Goal: Transaction & Acquisition: Purchase product/service

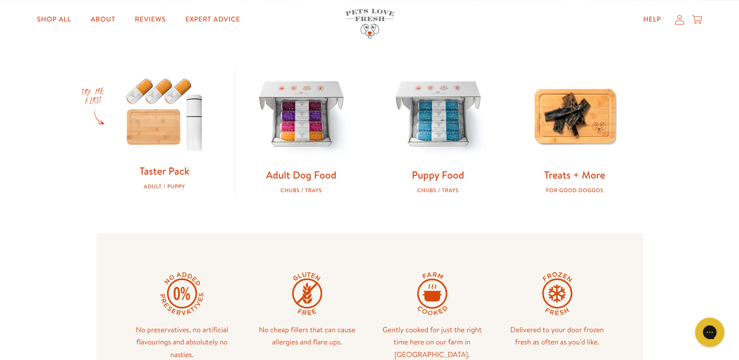
scroll to position [293, 0]
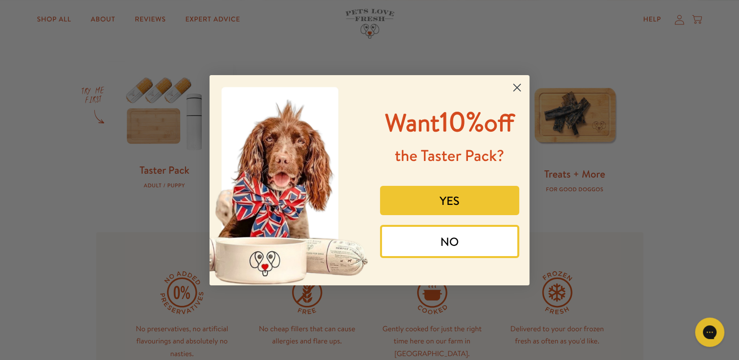
click at [457, 202] on button "YES" at bounding box center [450, 200] width 140 height 29
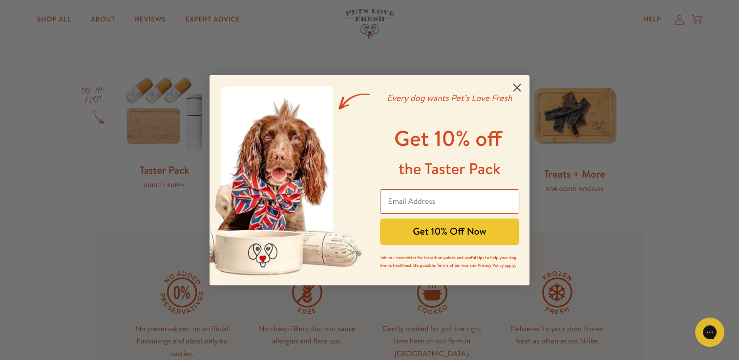
click at [512, 89] on circle "Close dialog" at bounding box center [517, 87] width 16 height 16
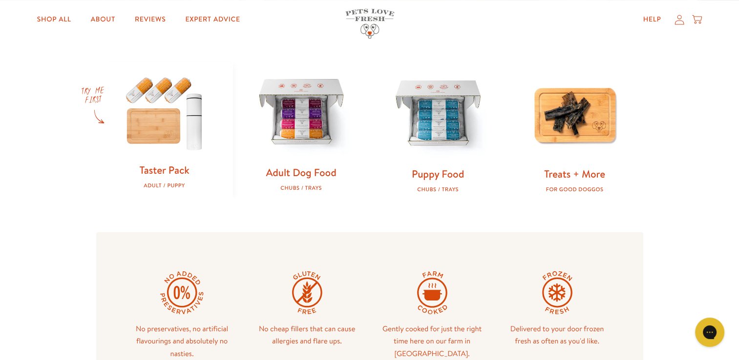
click at [317, 130] on img at bounding box center [301, 113] width 105 height 105
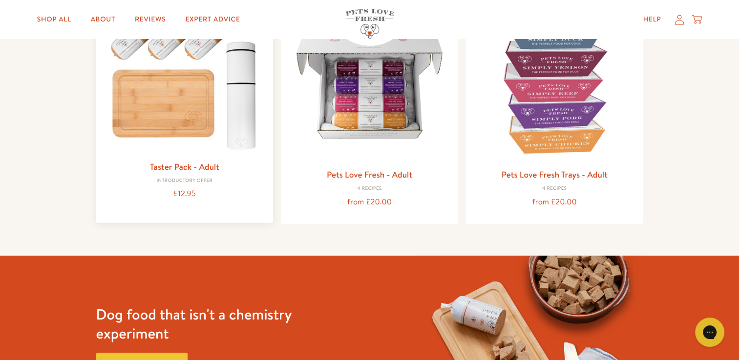
scroll to position [244, 0]
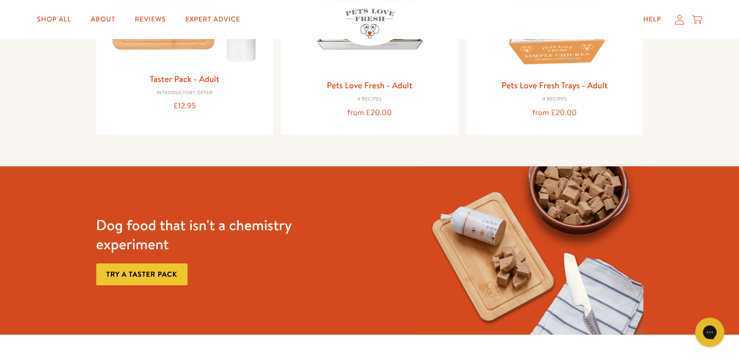
click at [134, 268] on link "Try a taster pack" at bounding box center [141, 275] width 91 height 22
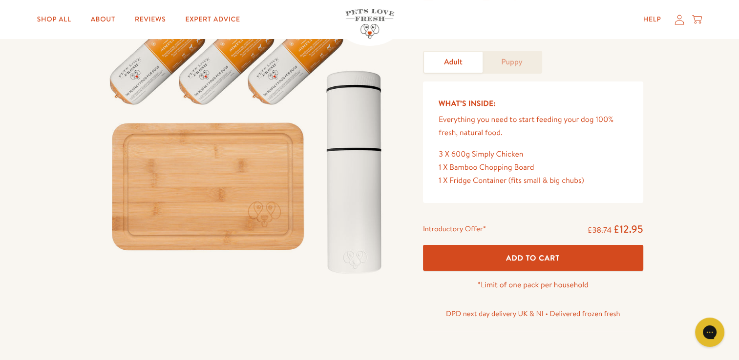
click at [523, 260] on span "Add To Cart" at bounding box center [533, 258] width 54 height 10
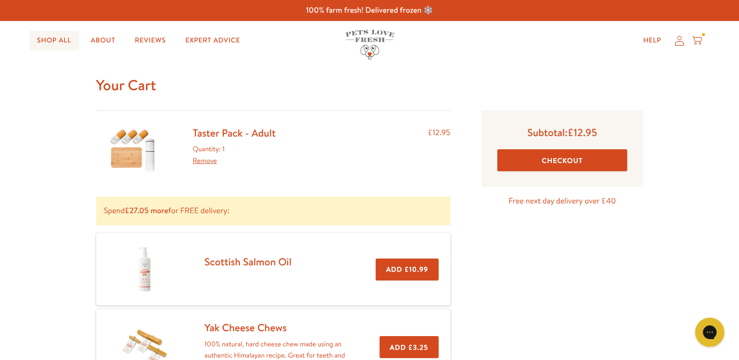
click at [50, 42] on link "Shop All" at bounding box center [54, 41] width 50 height 20
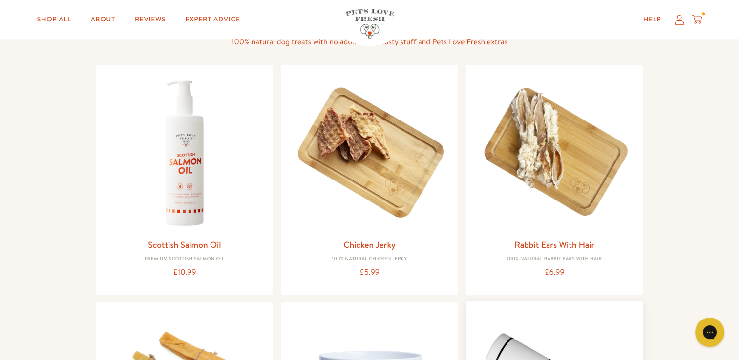
scroll to position [684, 0]
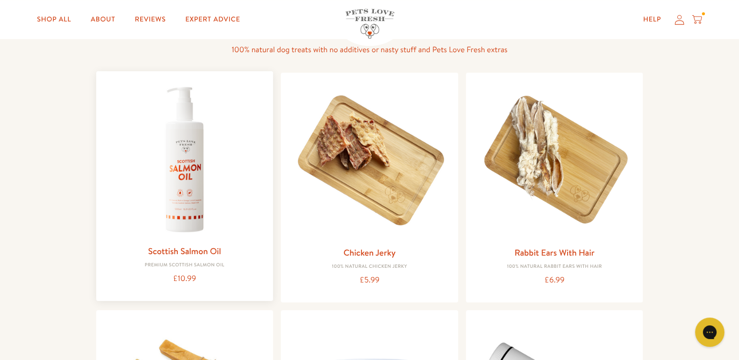
click at [193, 197] on img at bounding box center [185, 160] width 162 height 162
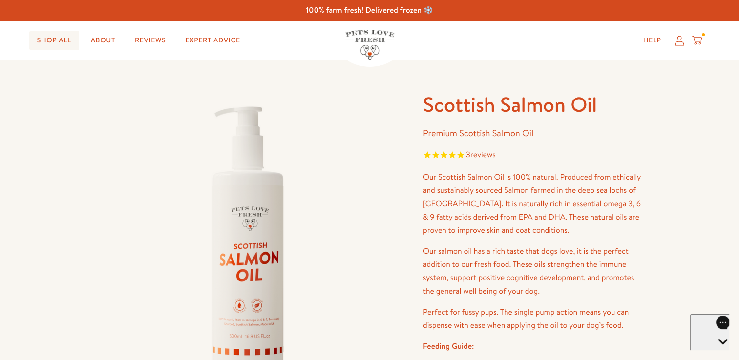
click at [43, 40] on link "Shop All" at bounding box center [54, 41] width 50 height 20
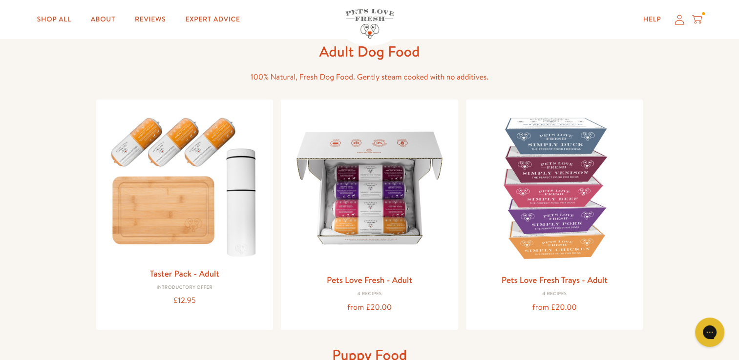
scroll to position [49, 0]
click at [167, 183] on img at bounding box center [185, 183] width 162 height 155
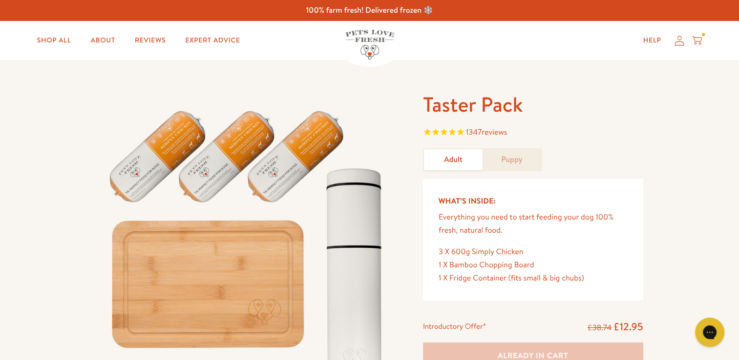
click at [698, 38] on icon at bounding box center [697, 39] width 10 height 6
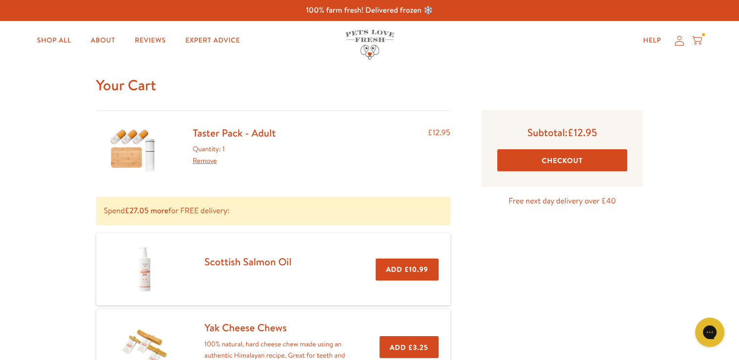
click at [586, 161] on button "Checkout" at bounding box center [562, 160] width 130 height 22
